Goal: Task Accomplishment & Management: Use online tool/utility

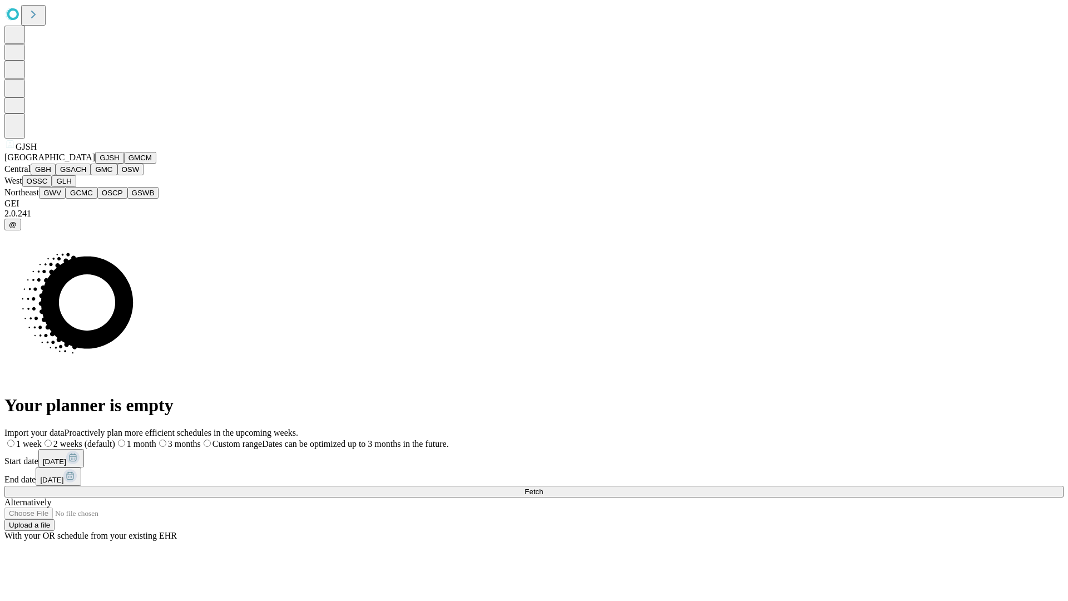
click at [95, 164] on button "GJSH" at bounding box center [109, 158] width 29 height 12
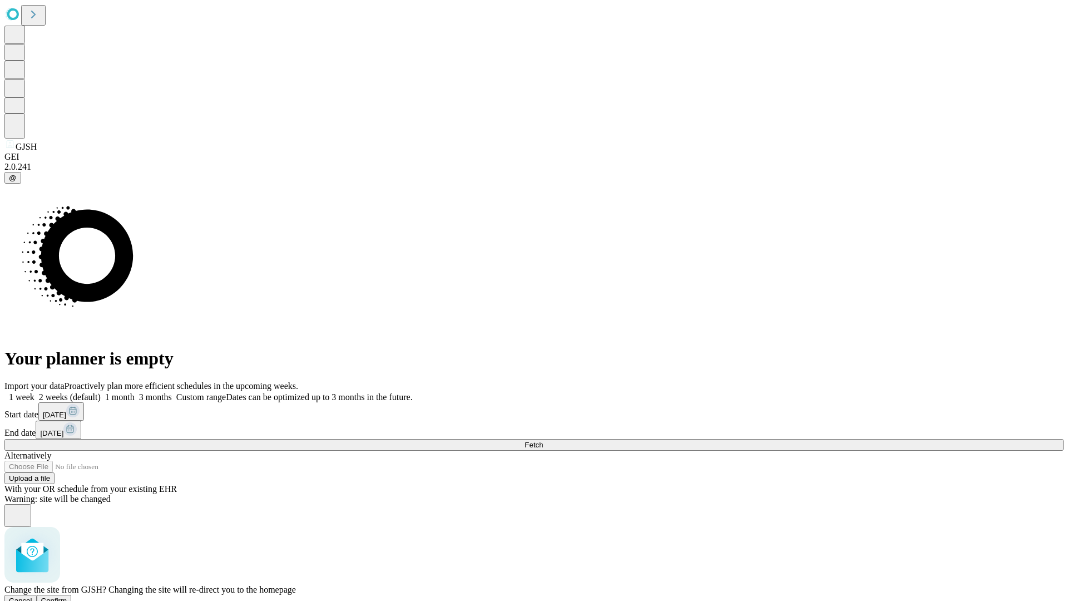
click at [67, 596] on span "Confirm" at bounding box center [54, 600] width 26 height 8
click at [135, 392] on label "1 month" at bounding box center [118, 396] width 34 height 9
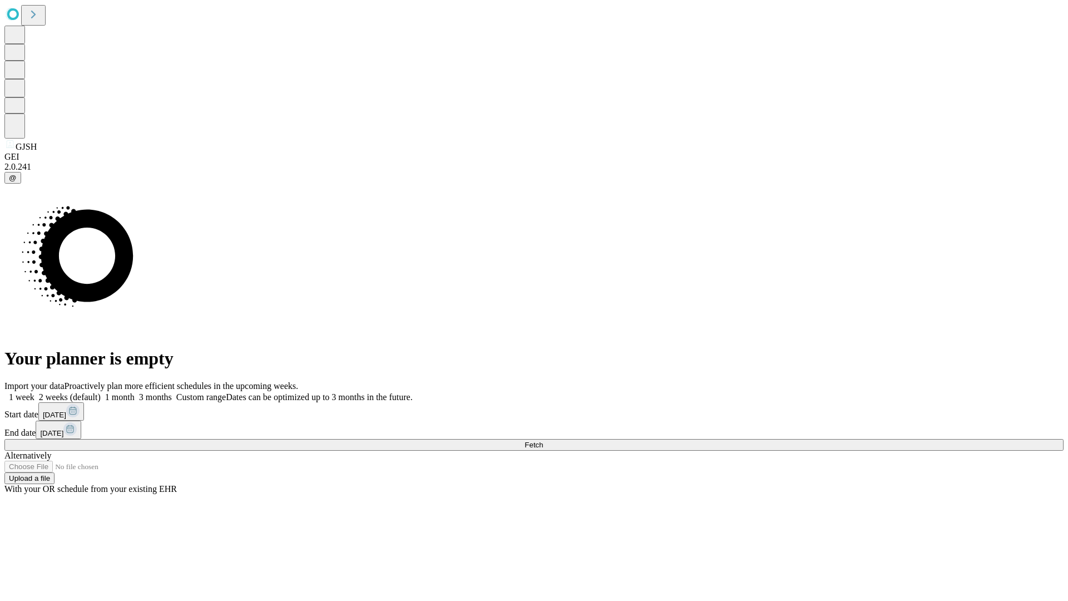
click at [543, 441] on span "Fetch" at bounding box center [534, 445] width 18 height 8
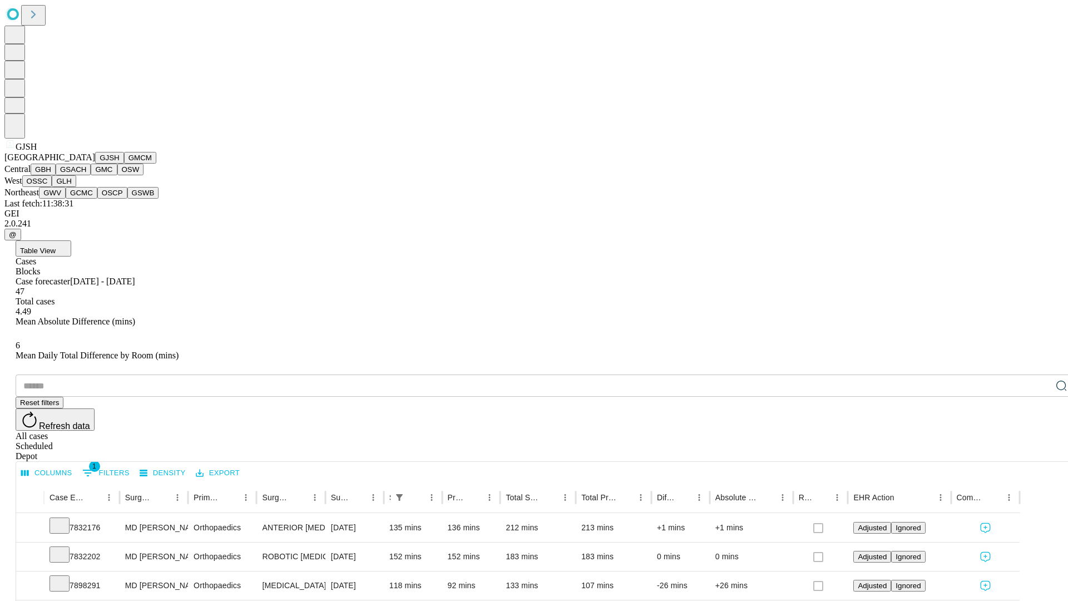
click at [124, 164] on button "GMCM" at bounding box center [140, 158] width 32 height 12
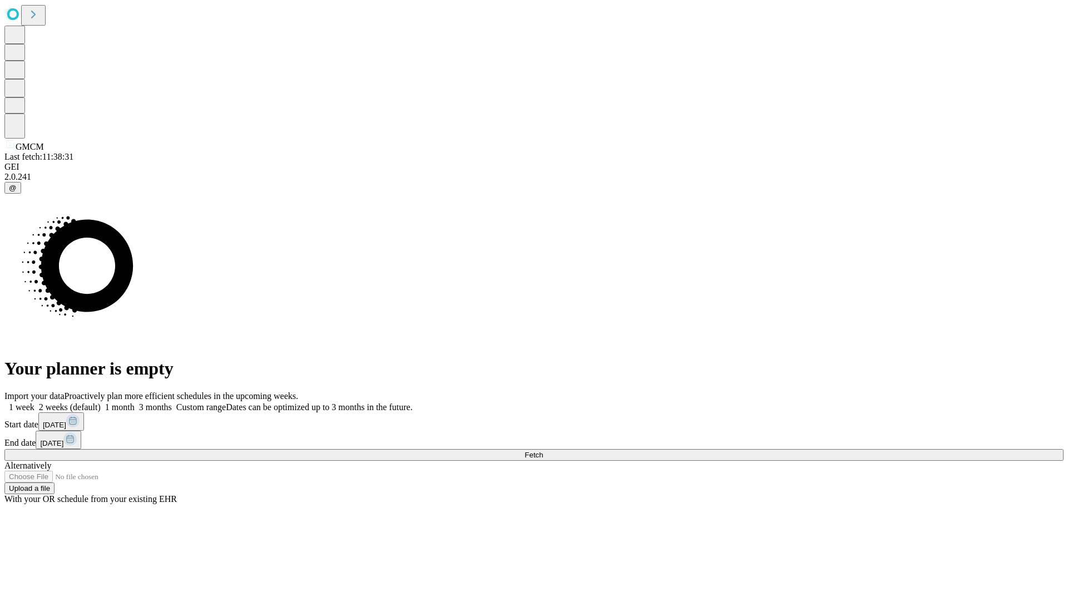
click at [135, 402] on label "1 month" at bounding box center [118, 406] width 34 height 9
click at [543, 451] on span "Fetch" at bounding box center [534, 455] width 18 height 8
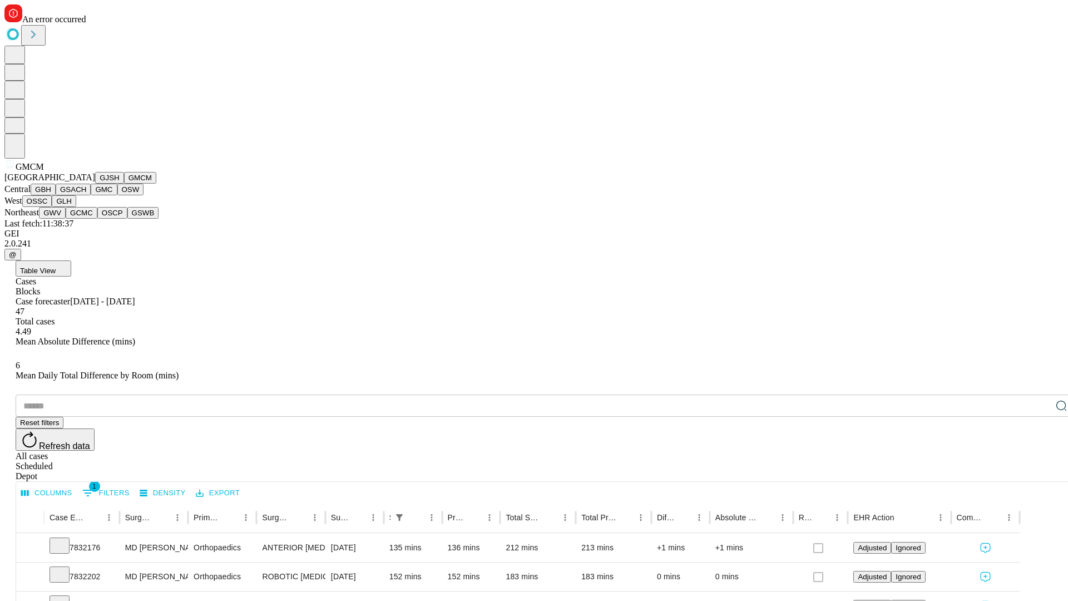
click at [56, 195] on button "GBH" at bounding box center [43, 190] width 25 height 12
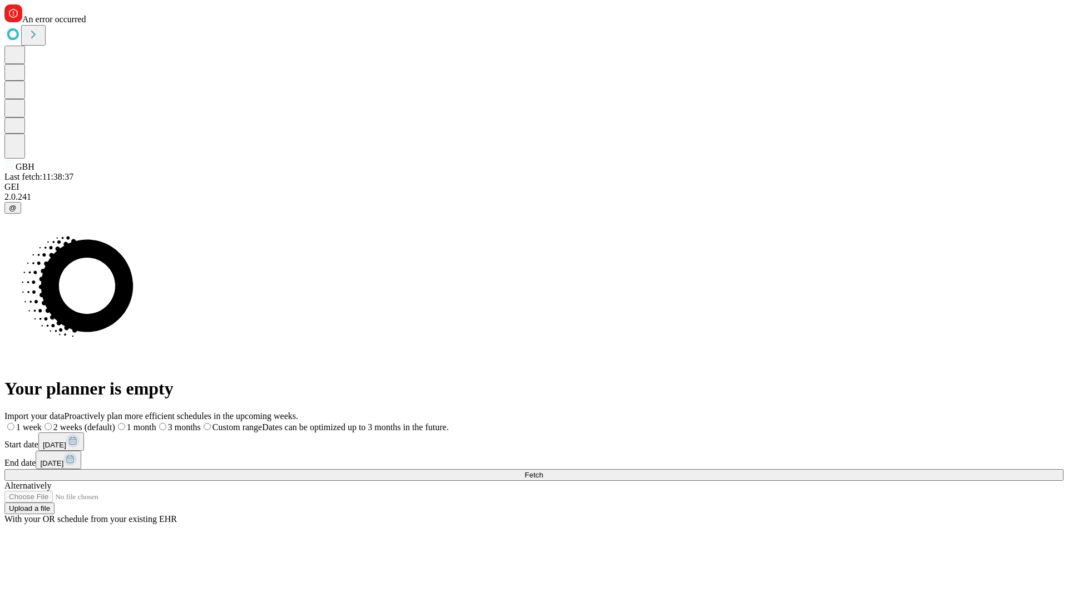
click at [156, 422] on label "1 month" at bounding box center [135, 426] width 41 height 9
click at [543, 471] on span "Fetch" at bounding box center [534, 475] width 18 height 8
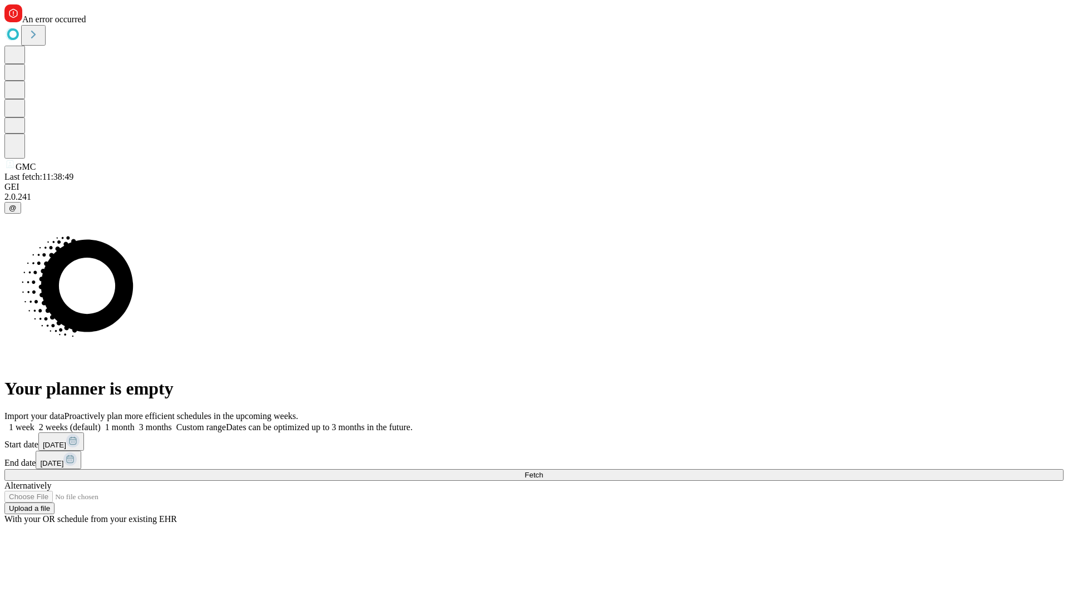
click at [543, 471] on span "Fetch" at bounding box center [534, 475] width 18 height 8
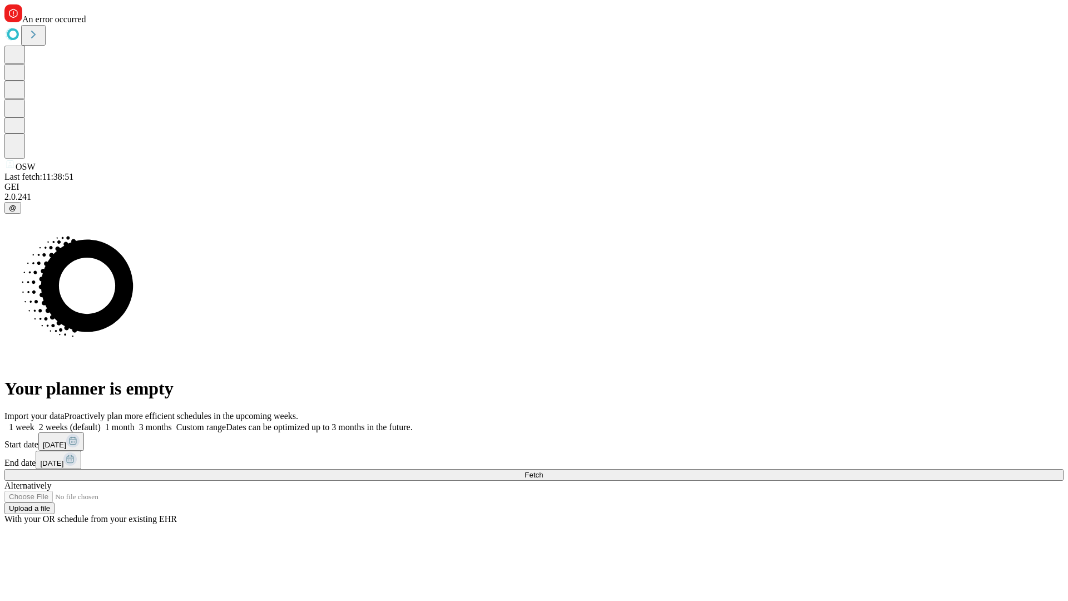
click at [135, 422] on label "1 month" at bounding box center [118, 426] width 34 height 9
click at [543, 471] on span "Fetch" at bounding box center [534, 475] width 18 height 8
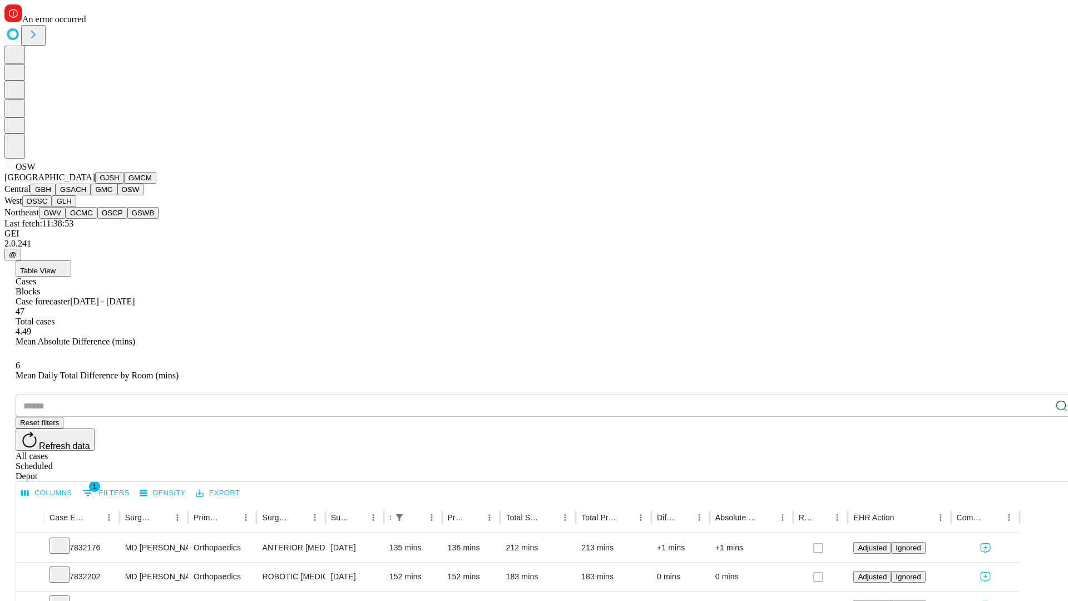
click at [52, 207] on button "OSSC" at bounding box center [37, 201] width 30 height 12
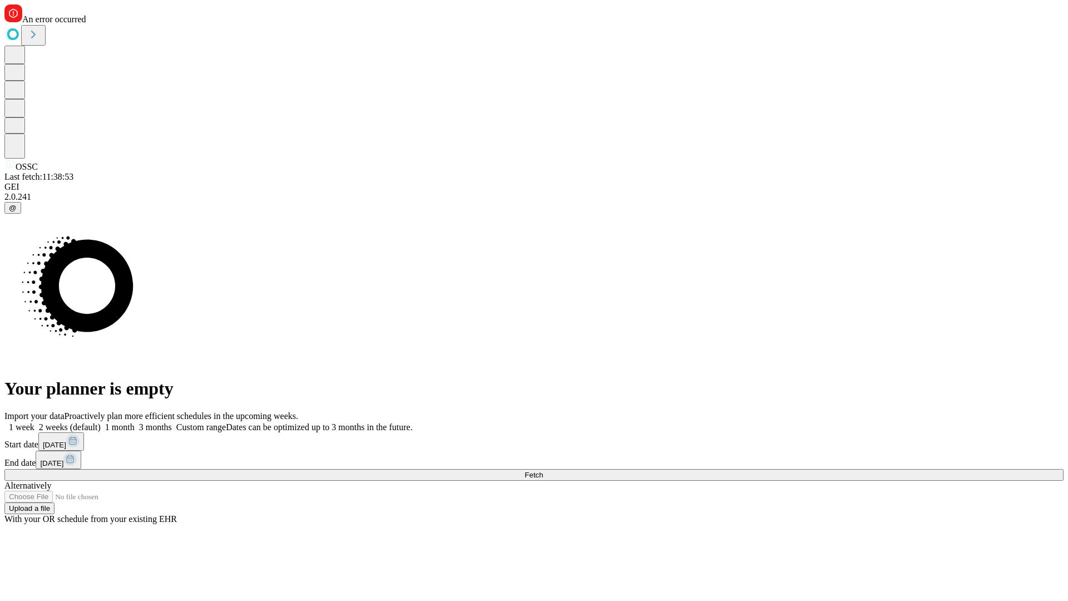
click at [135, 422] on label "1 month" at bounding box center [118, 426] width 34 height 9
click at [543, 471] on span "Fetch" at bounding box center [534, 475] width 18 height 8
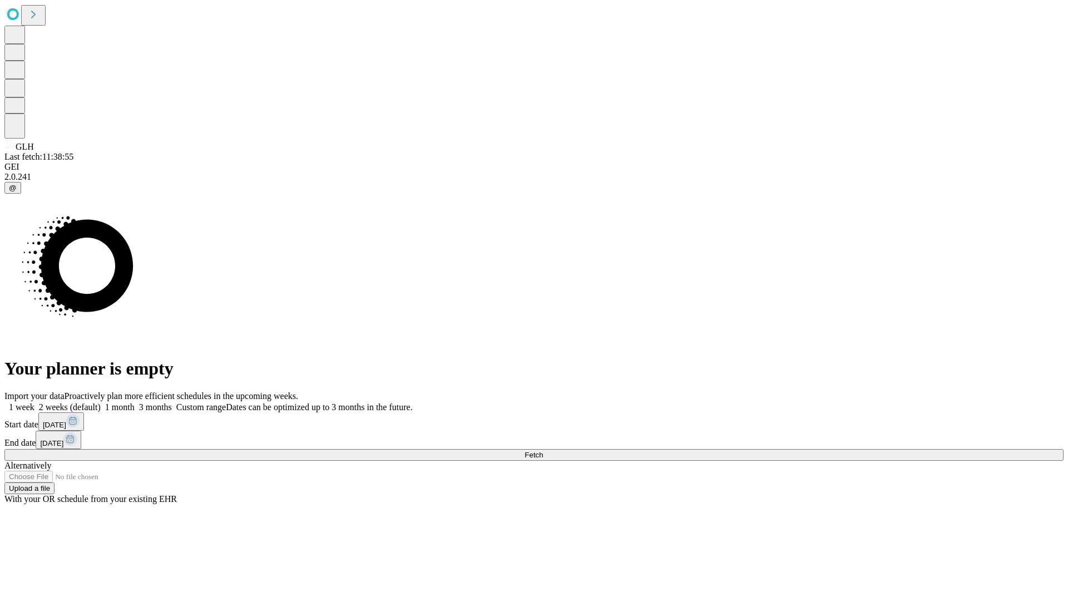
click at [135, 402] on label "1 month" at bounding box center [118, 406] width 34 height 9
click at [543, 451] on span "Fetch" at bounding box center [534, 455] width 18 height 8
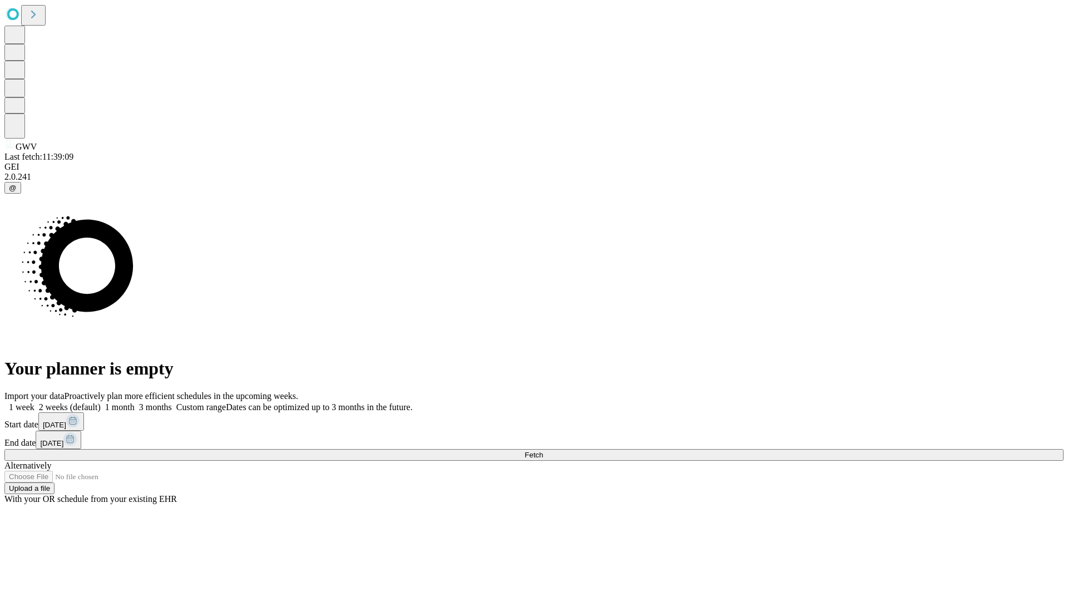
click at [135, 402] on label "1 month" at bounding box center [118, 406] width 34 height 9
click at [543, 451] on span "Fetch" at bounding box center [534, 455] width 18 height 8
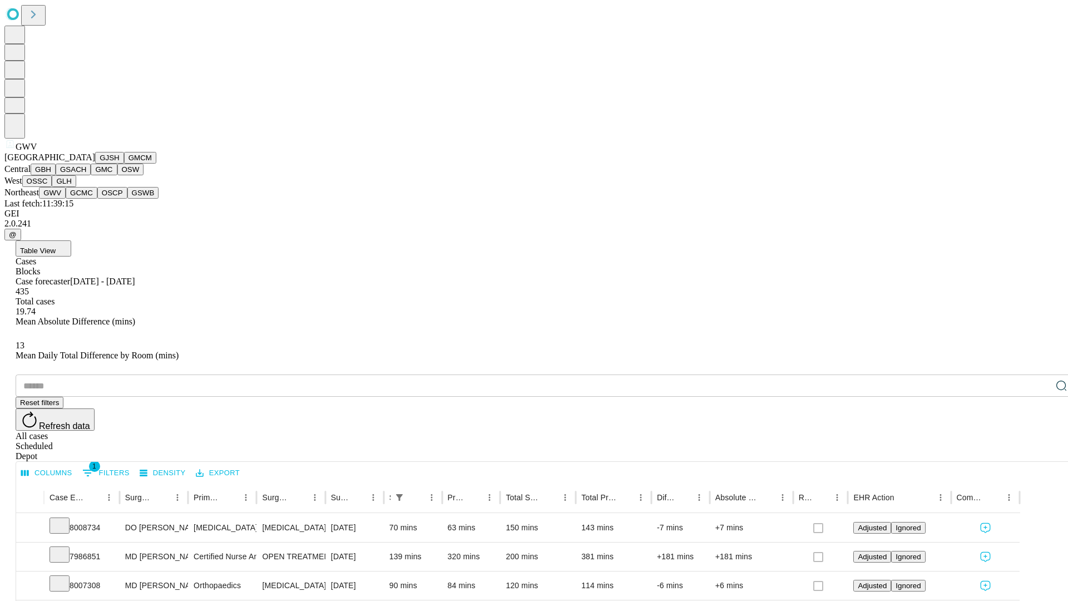
click at [86, 199] on button "GCMC" at bounding box center [82, 193] width 32 height 12
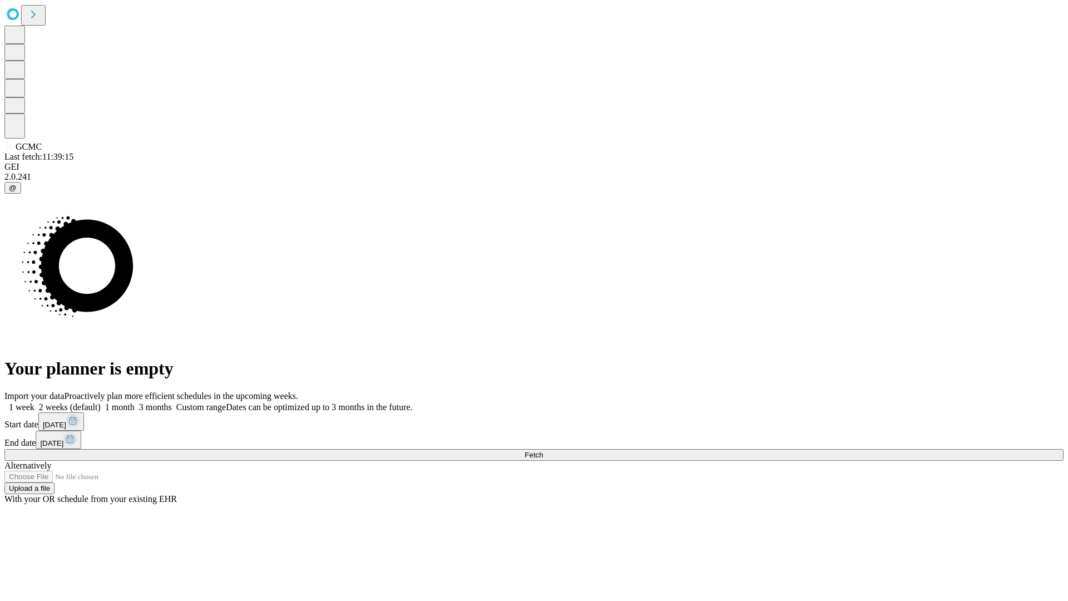
click at [135, 402] on label "1 month" at bounding box center [118, 406] width 34 height 9
click at [543, 451] on span "Fetch" at bounding box center [534, 455] width 18 height 8
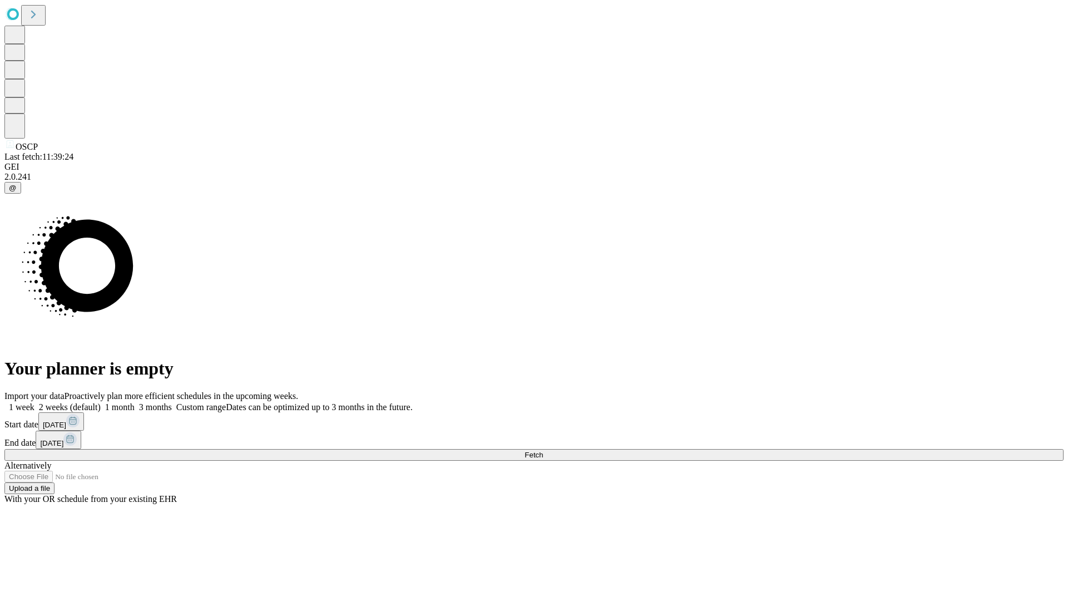
click at [135, 402] on label "1 month" at bounding box center [118, 406] width 34 height 9
click at [543, 451] on span "Fetch" at bounding box center [534, 455] width 18 height 8
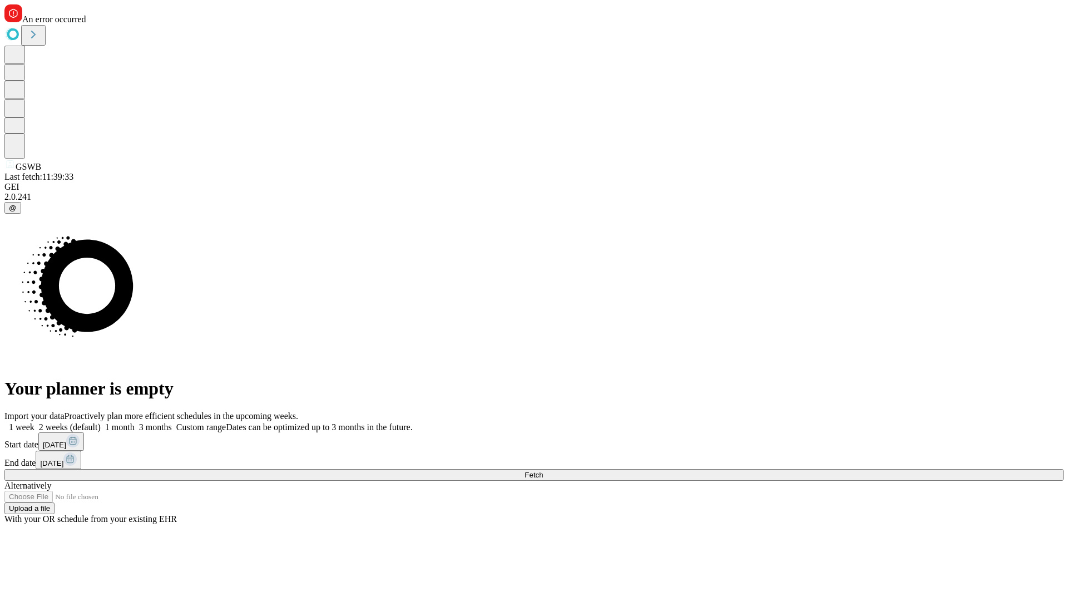
click at [135, 422] on label "1 month" at bounding box center [118, 426] width 34 height 9
click at [543, 471] on span "Fetch" at bounding box center [534, 475] width 18 height 8
